Goal: Check status: Check status

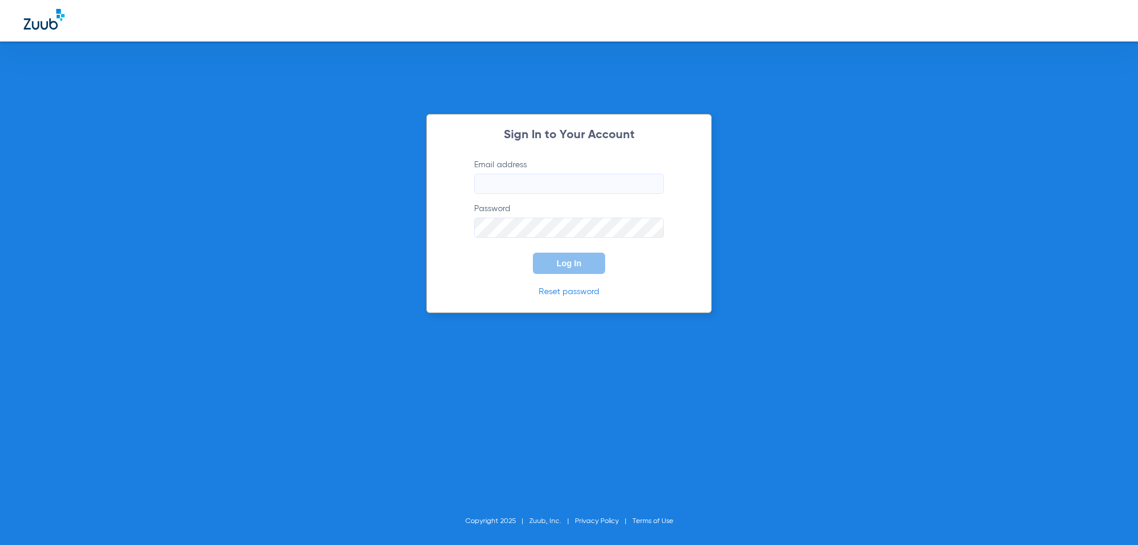
type input "[EMAIL_ADDRESS][DOMAIN_NAME]"
click at [578, 256] on button "Log In" at bounding box center [569, 263] width 72 height 21
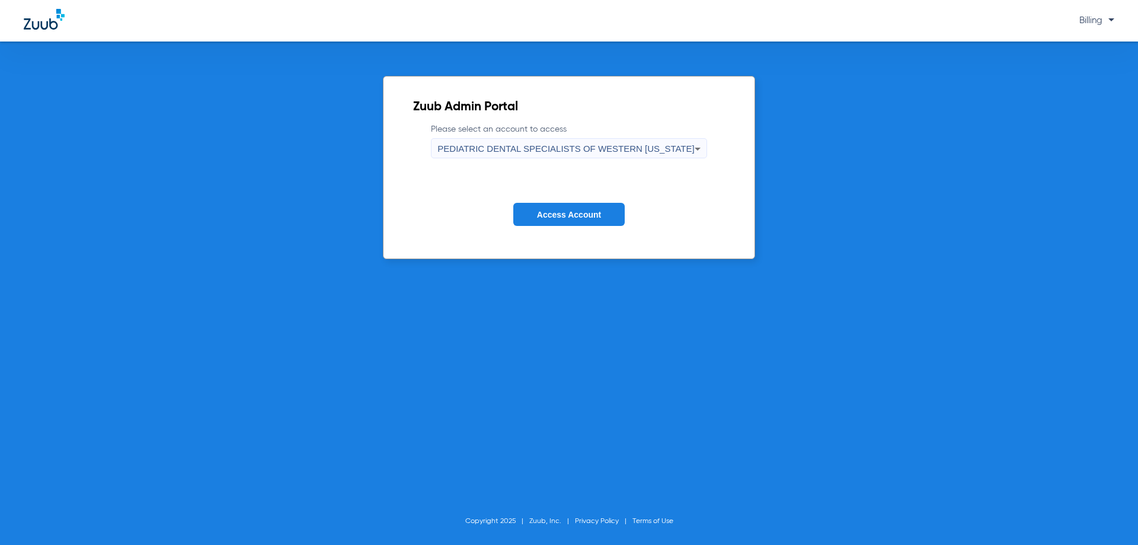
click at [584, 147] on span "PEDIATRIC DENTAL SPECIALISTS OF WESTERN [US_STATE]" at bounding box center [565, 148] width 257 height 10
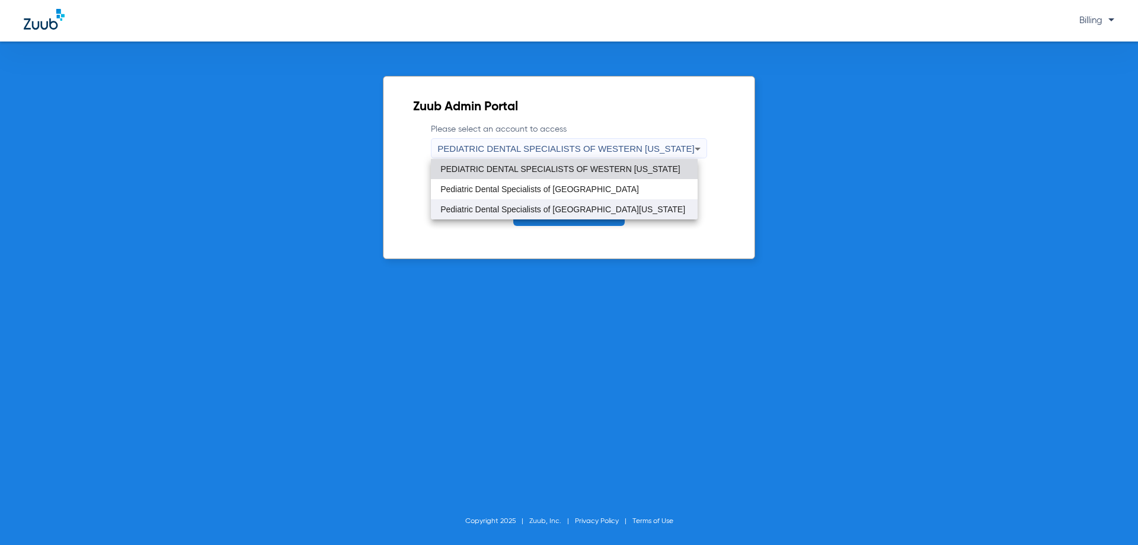
click at [584, 213] on span "Pediatric Dental Specialists of [GEOGRAPHIC_DATA][US_STATE]" at bounding box center [562, 209] width 245 height 8
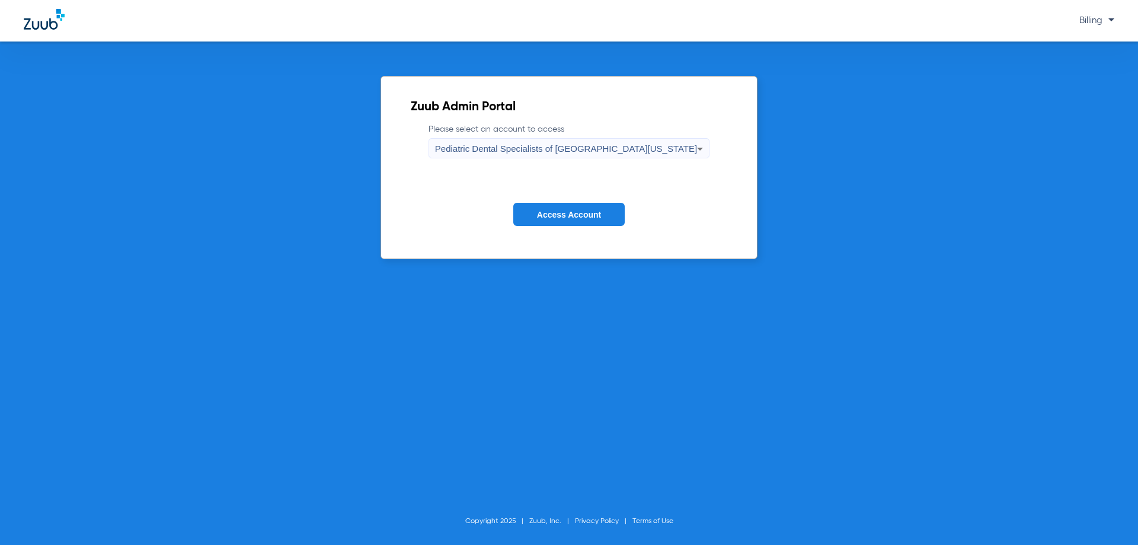
click at [584, 213] on span "Access Account" at bounding box center [569, 214] width 64 height 9
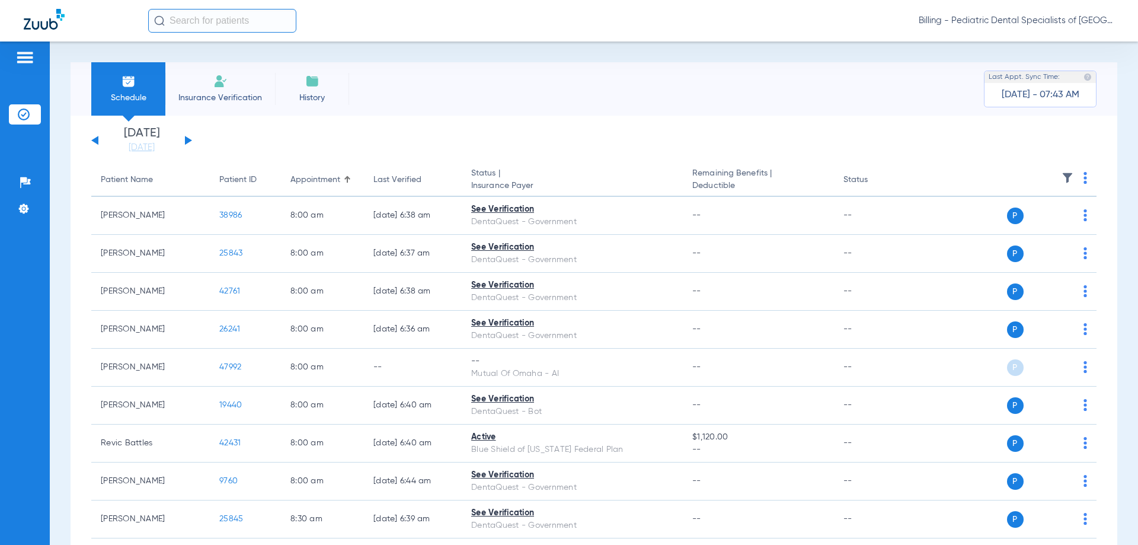
click at [184, 140] on div "[DATE] [DATE] [DATE] [DATE] [DATE] [DATE] [DATE] [DATE] [DATE] [DATE] [DATE] [D…" at bounding box center [141, 140] width 101 height 26
click at [189, 140] on button at bounding box center [188, 140] width 7 height 9
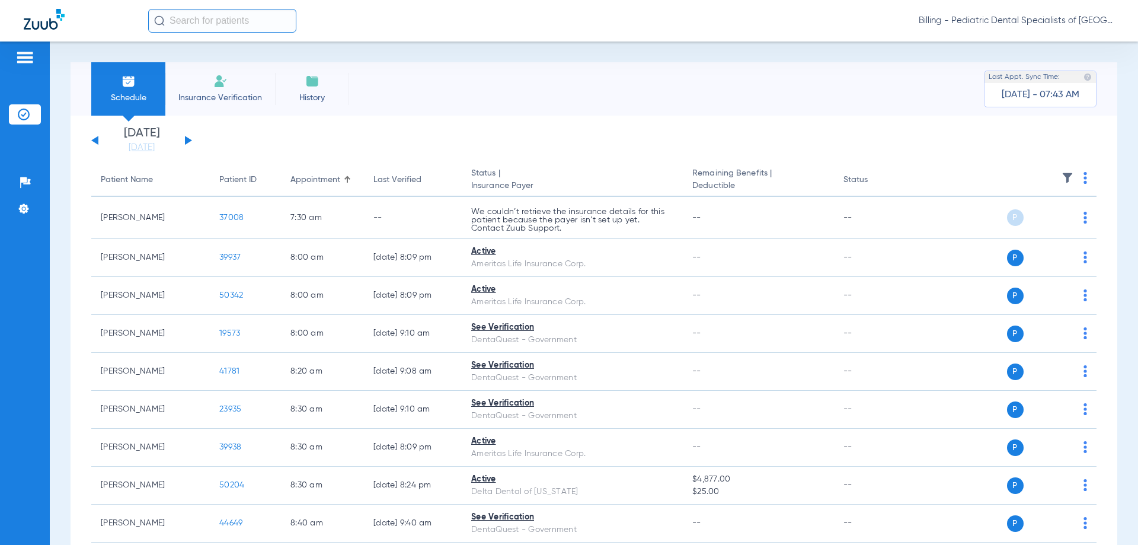
click at [187, 142] on button at bounding box center [188, 140] width 7 height 9
